Goal: Information Seeking & Learning: Learn about a topic

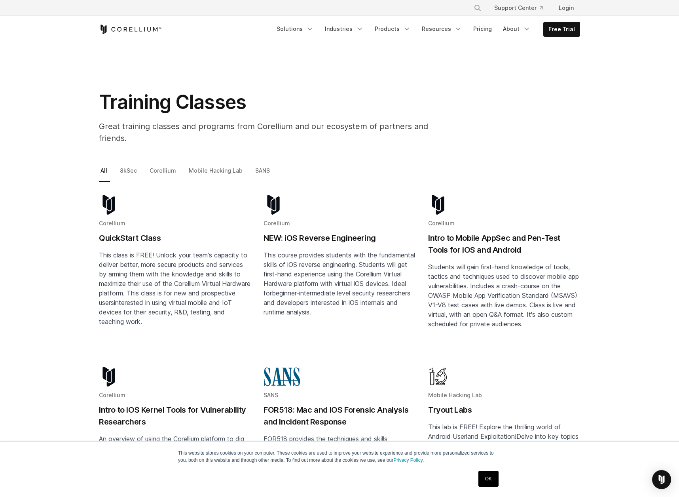
click at [135, 220] on div "Corellium QuickStart Class This class is FREE! Unlock your team's capacity to d…" at bounding box center [175, 260] width 152 height 131
click at [127, 165] on link "8kSec" at bounding box center [128, 173] width 21 height 17
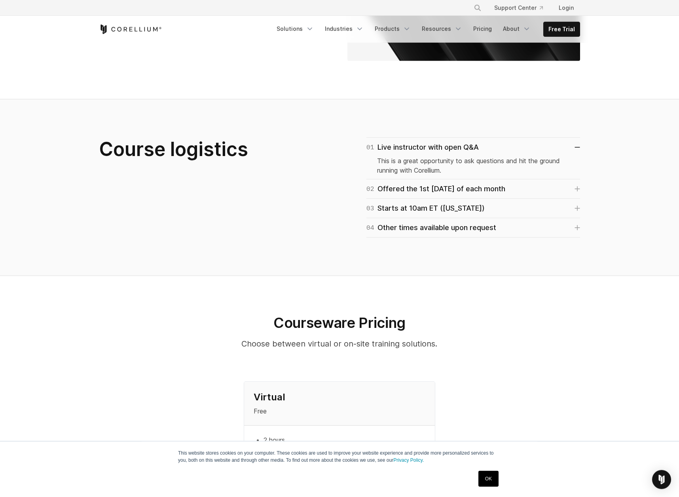
scroll to position [408, 0]
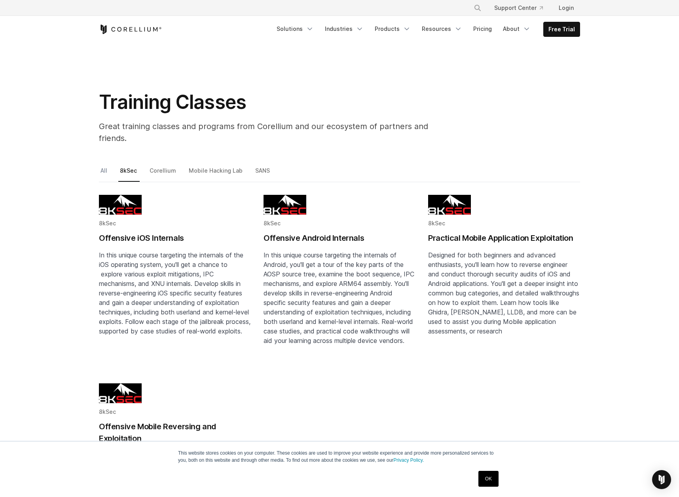
click at [108, 165] on link "All" at bounding box center [104, 173] width 11 height 17
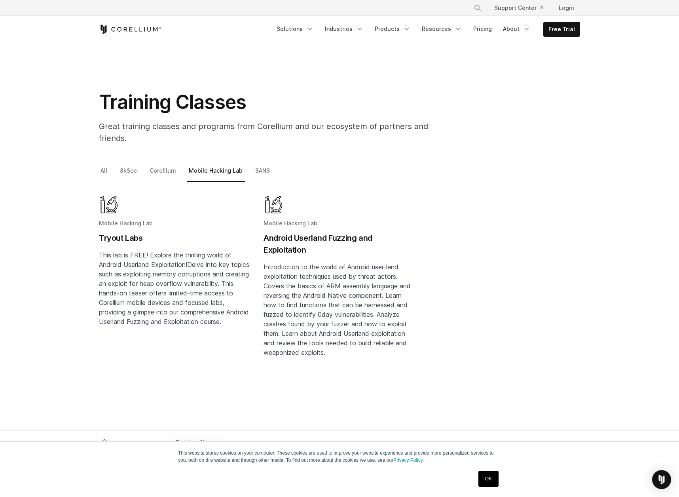
click at [157, 232] on h2 "Tryout Labs" at bounding box center [175, 238] width 152 height 12
